Goal: Book appointment/travel/reservation

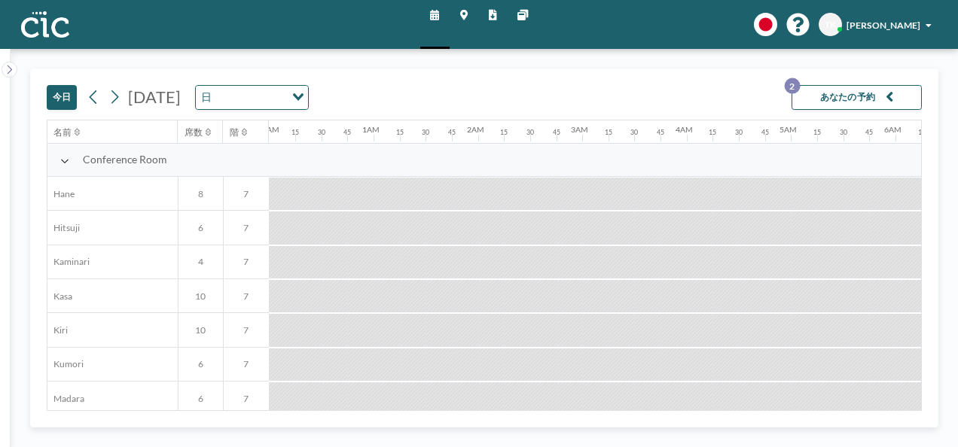
scroll to position [0, 979]
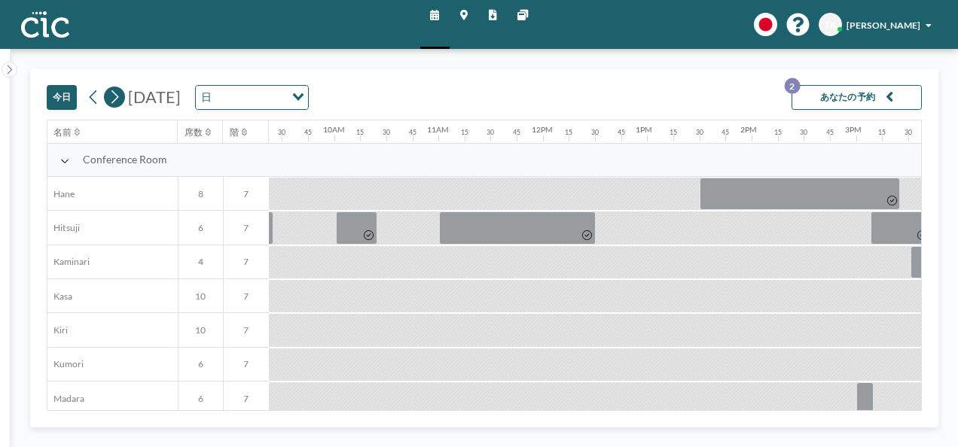
click at [117, 99] on icon at bounding box center [114, 97] width 12 height 20
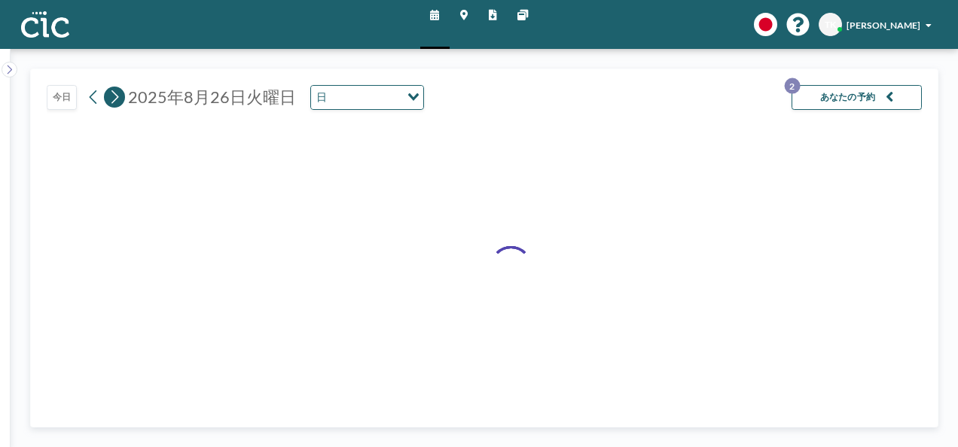
click at [117, 98] on icon at bounding box center [115, 97] width 8 height 14
click at [116, 96] on icon at bounding box center [114, 97] width 12 height 20
click at [115, 96] on icon at bounding box center [114, 97] width 12 height 20
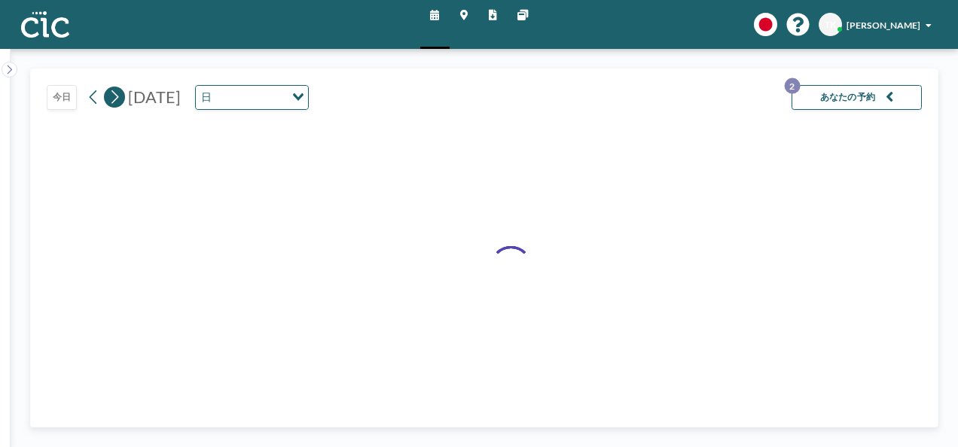
click at [115, 96] on icon at bounding box center [114, 97] width 12 height 20
click at [114, 96] on icon at bounding box center [114, 97] width 12 height 20
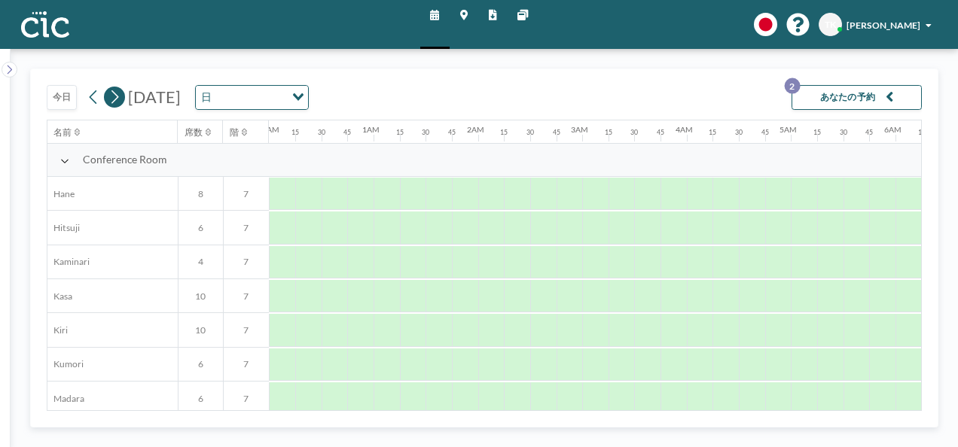
click at [114, 96] on icon at bounding box center [114, 97] width 12 height 20
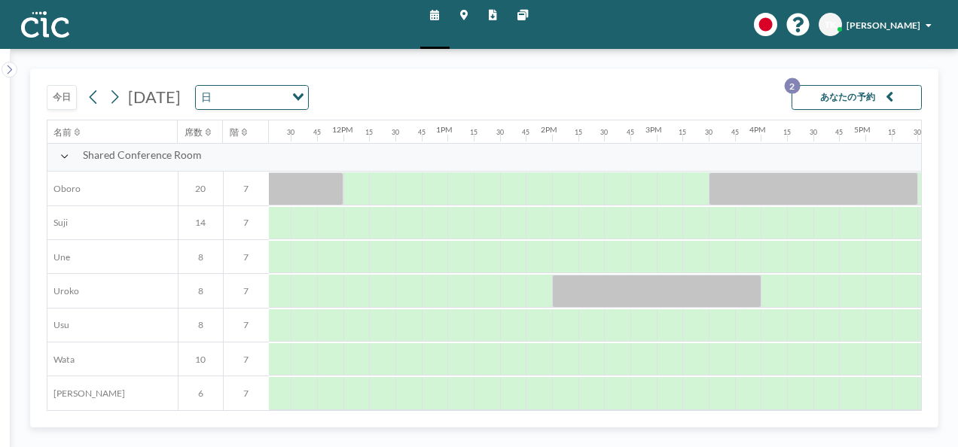
scroll to position [965, 1195]
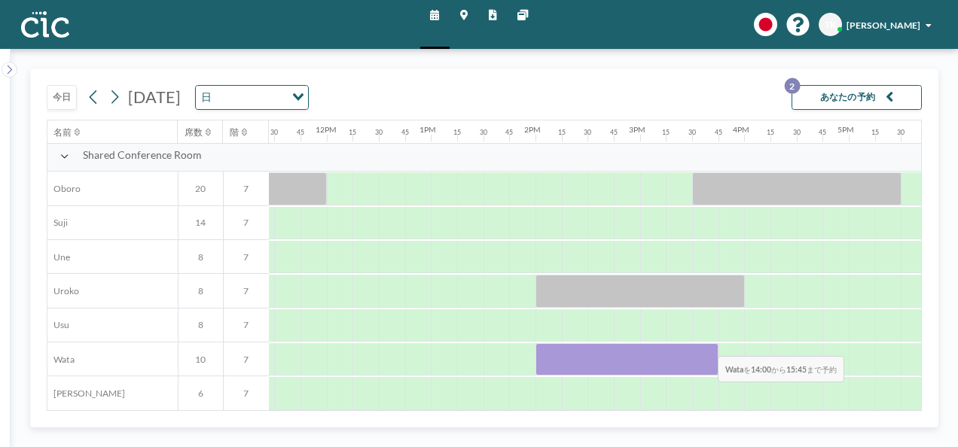
drag, startPoint x: 560, startPoint y: 368, endPoint x: 707, endPoint y: 344, distance: 148.0
click at [707, 344] on div at bounding box center [627, 359] width 183 height 32
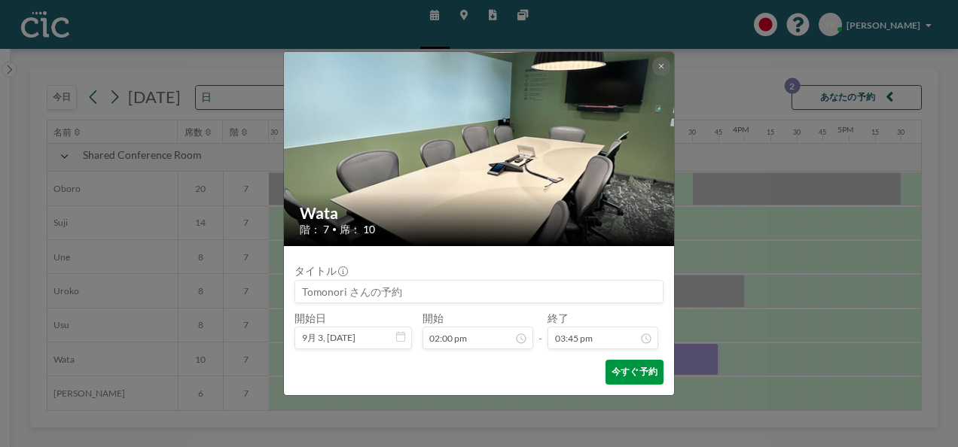
click at [628, 377] on button "今すぐ予約" at bounding box center [635, 372] width 58 height 25
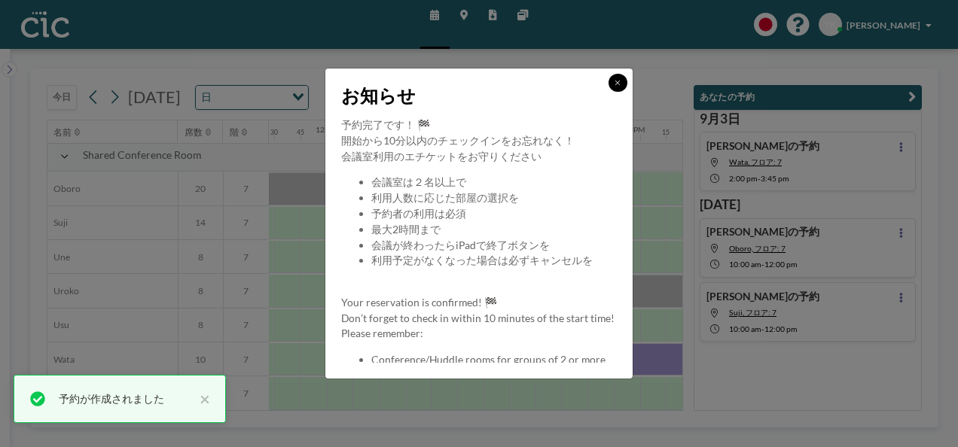
click at [617, 79] on icon at bounding box center [618, 83] width 6 height 8
